Goal: Information Seeking & Learning: Learn about a topic

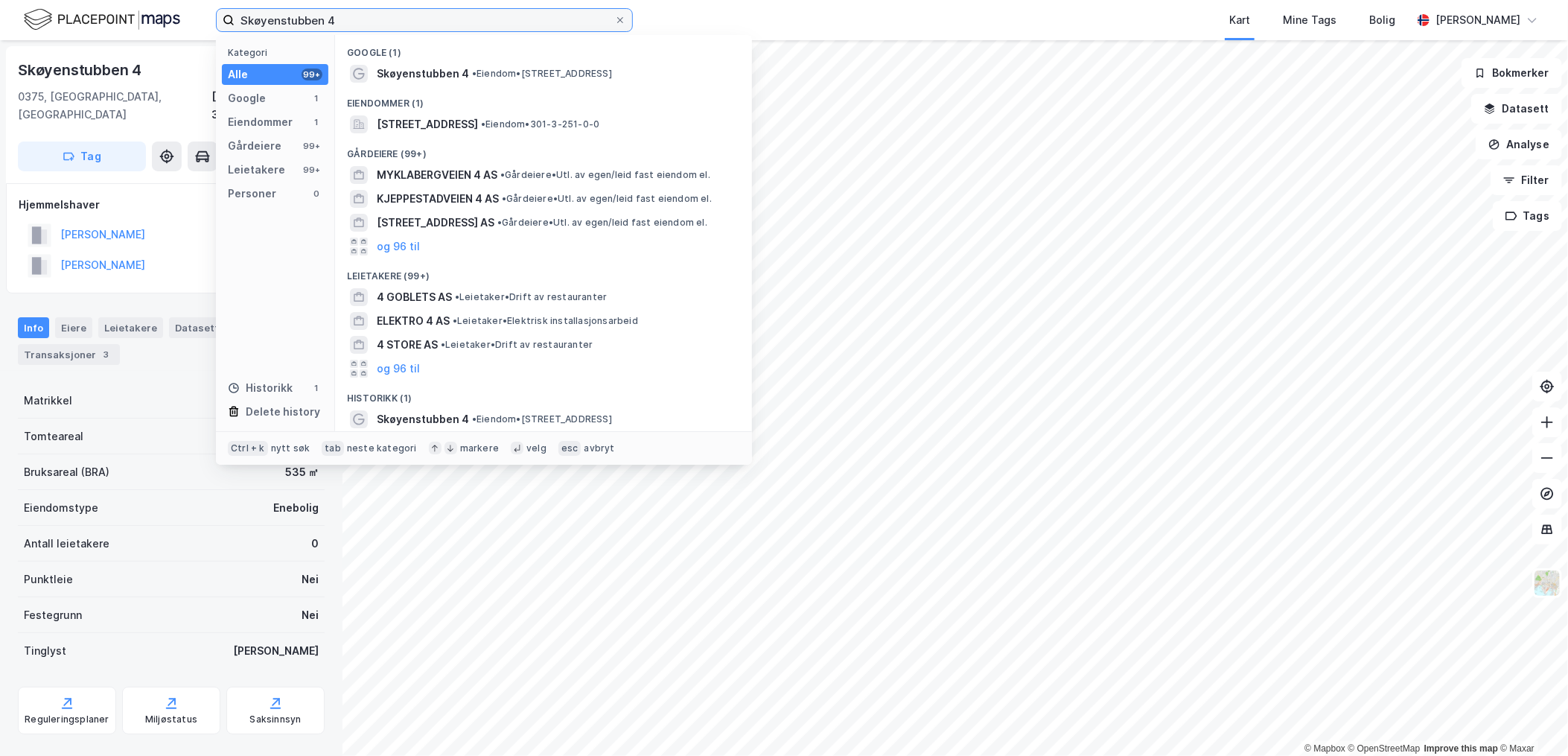
drag, startPoint x: 359, startPoint y: 26, endPoint x: 84, endPoint y: -11, distance: 277.5
click at [84, 0] on html "Skøyenstubben 4 Kategori Alle 99+ Google 1 Eiendommer 1 Gårdeiere 99+ Leietaker…" at bounding box center [784, 378] width 1568 height 756
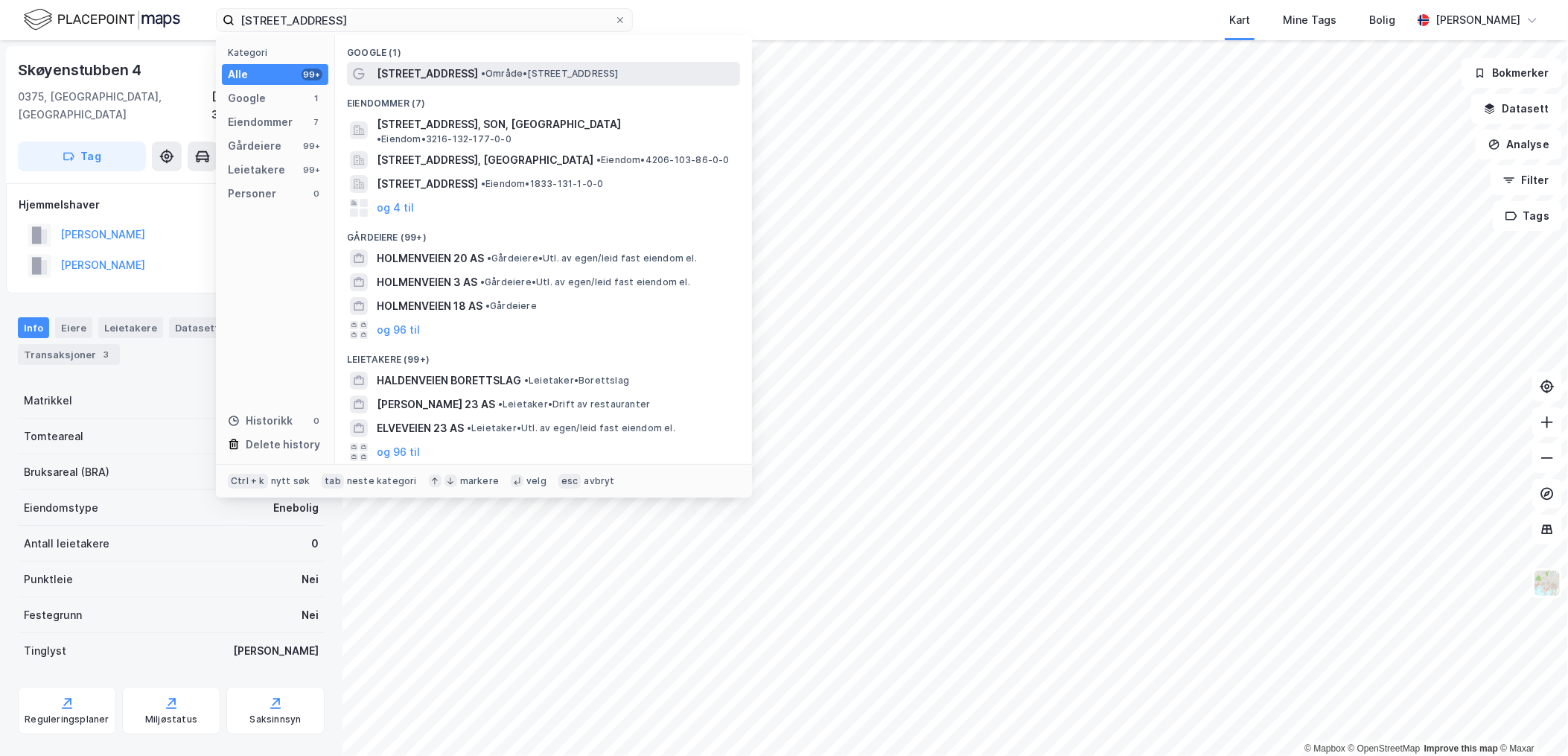
click at [532, 73] on span "• Område • [STREET_ADDRESS]" at bounding box center [550, 73] width 138 height 11
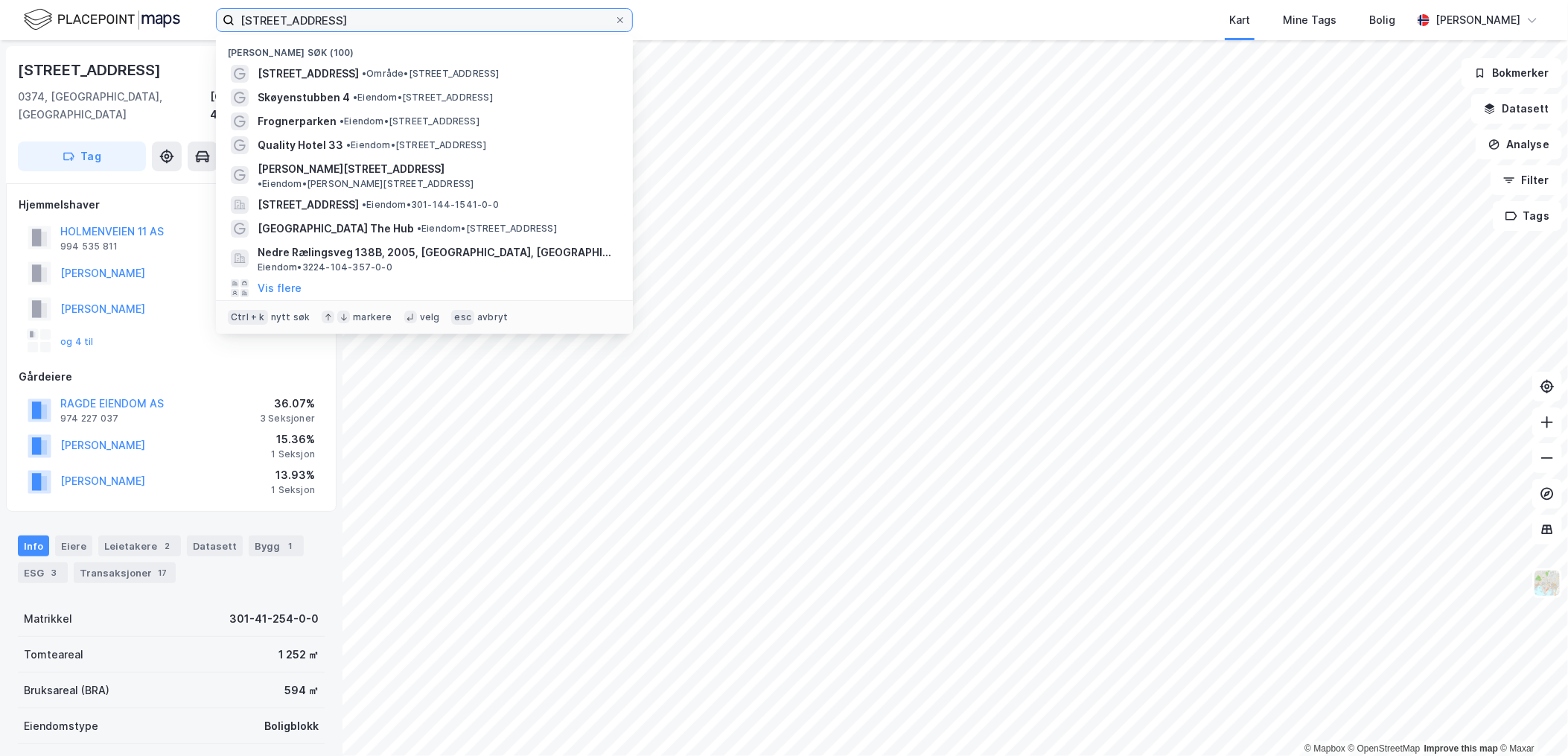
drag, startPoint x: 365, startPoint y: 28, endPoint x: 4, endPoint y: -26, distance: 365.0
click at [4, 0] on html "[STREET_ADDRESS] Nylige søk (100) [STREET_ADDRESS] • Område • [STREET_ADDRESS] …" at bounding box center [784, 378] width 1568 height 756
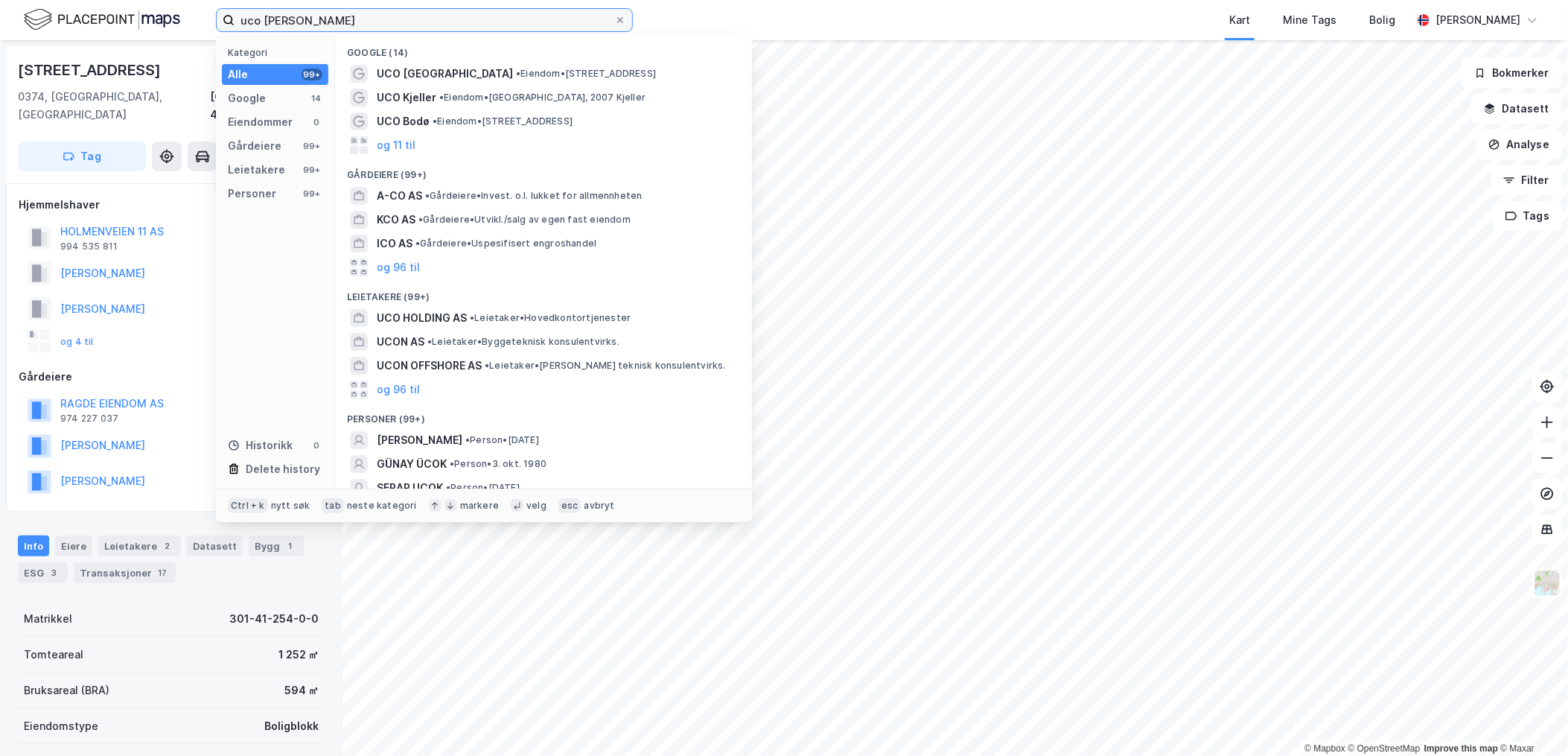
type input "uco [PERSON_NAME]"
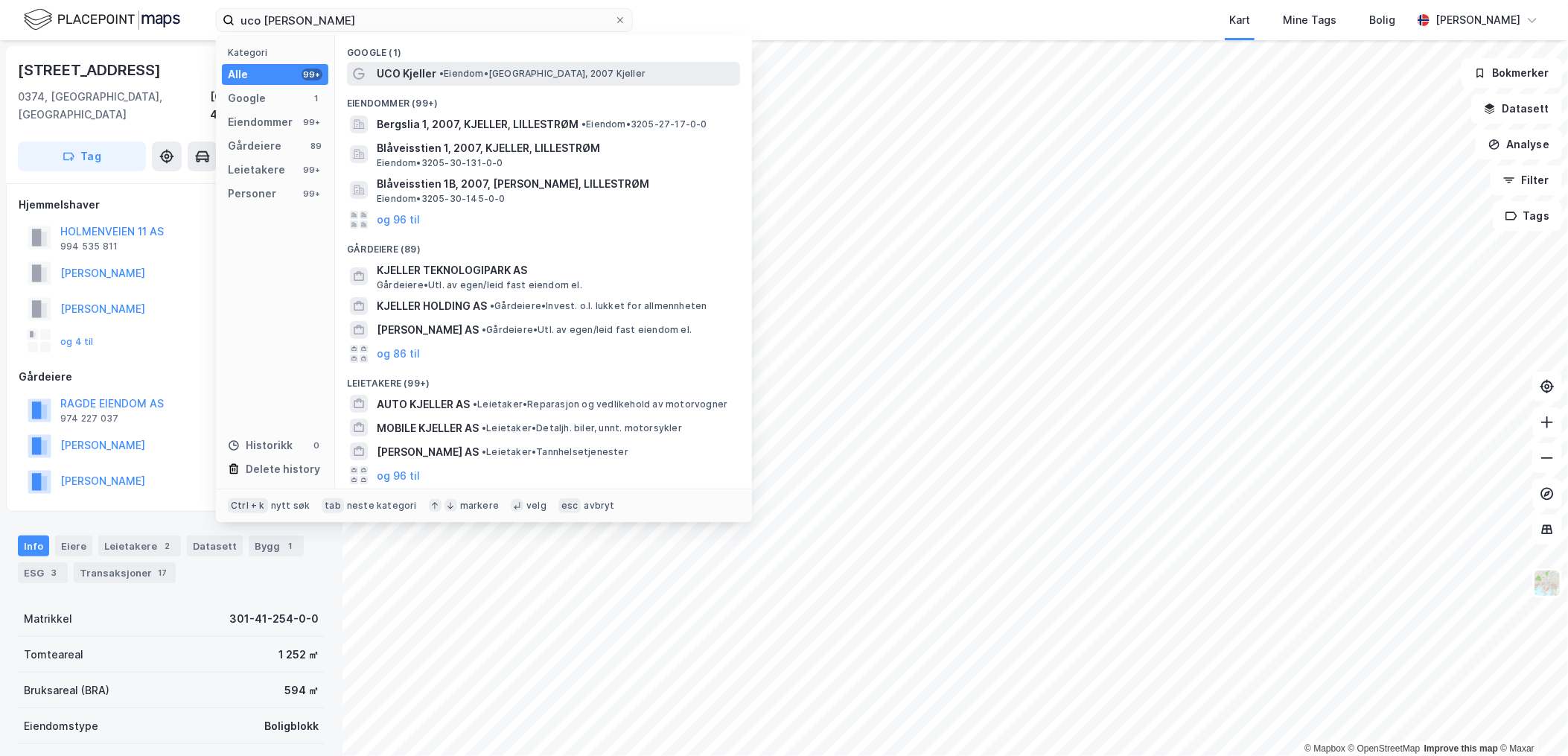
click at [532, 71] on span "• Eiendom • [GEOGRAPHIC_DATA], 2007 Kjeller" at bounding box center [543, 73] width 207 height 11
